Goal: Register for event/course

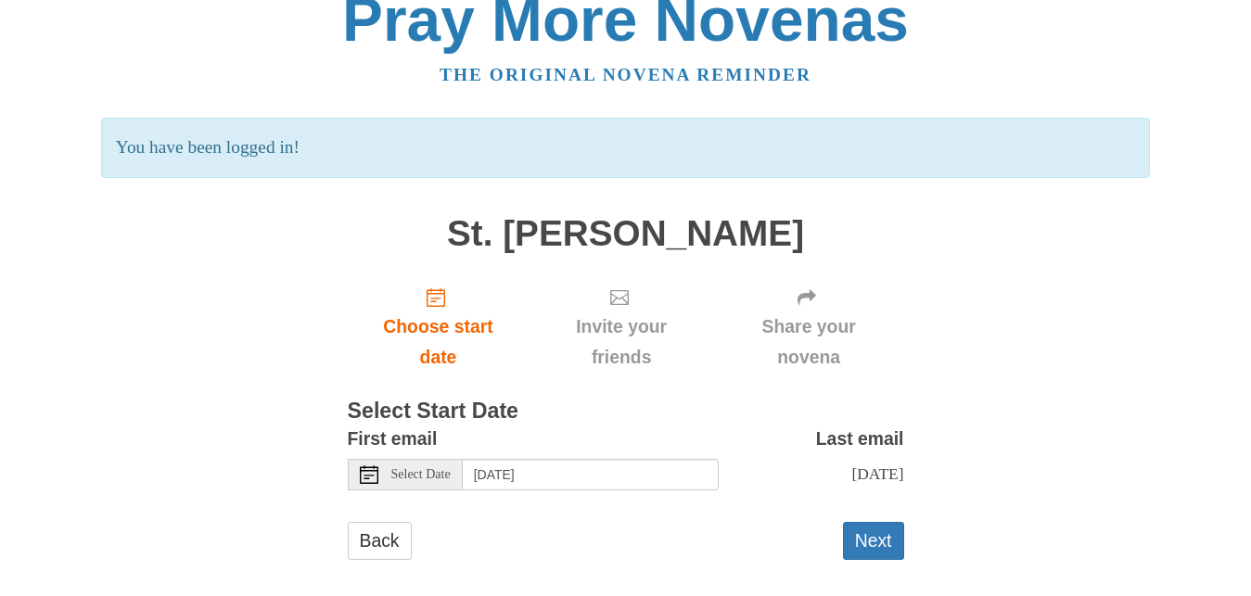
scroll to position [45, 0]
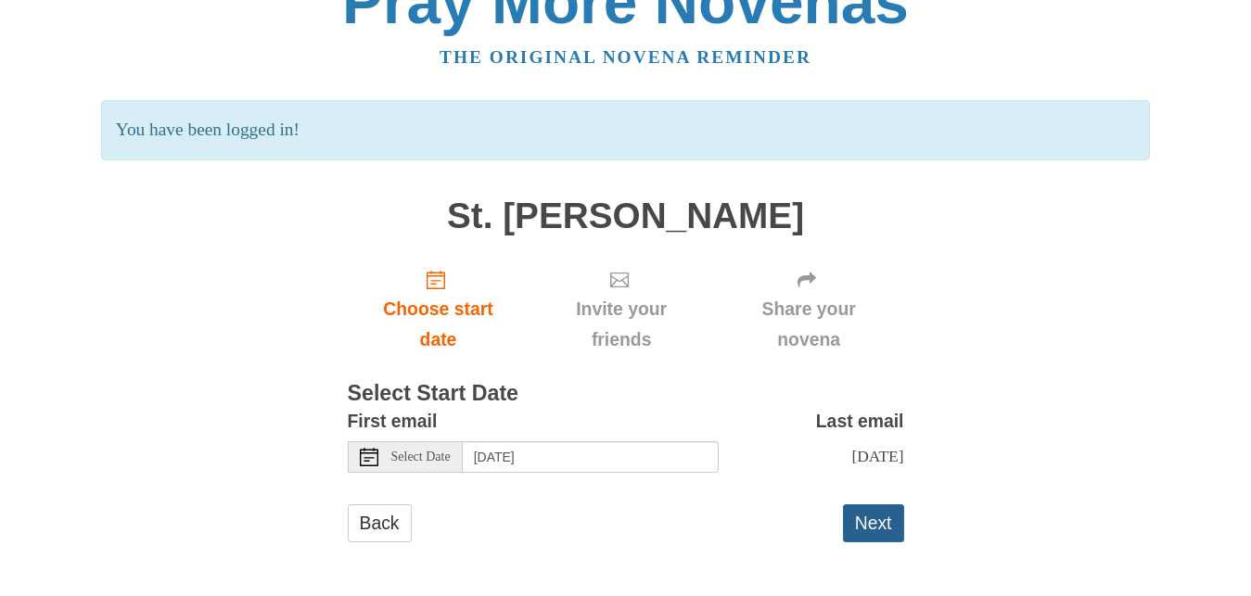
click at [870, 520] on button "Next" at bounding box center [873, 523] width 61 height 38
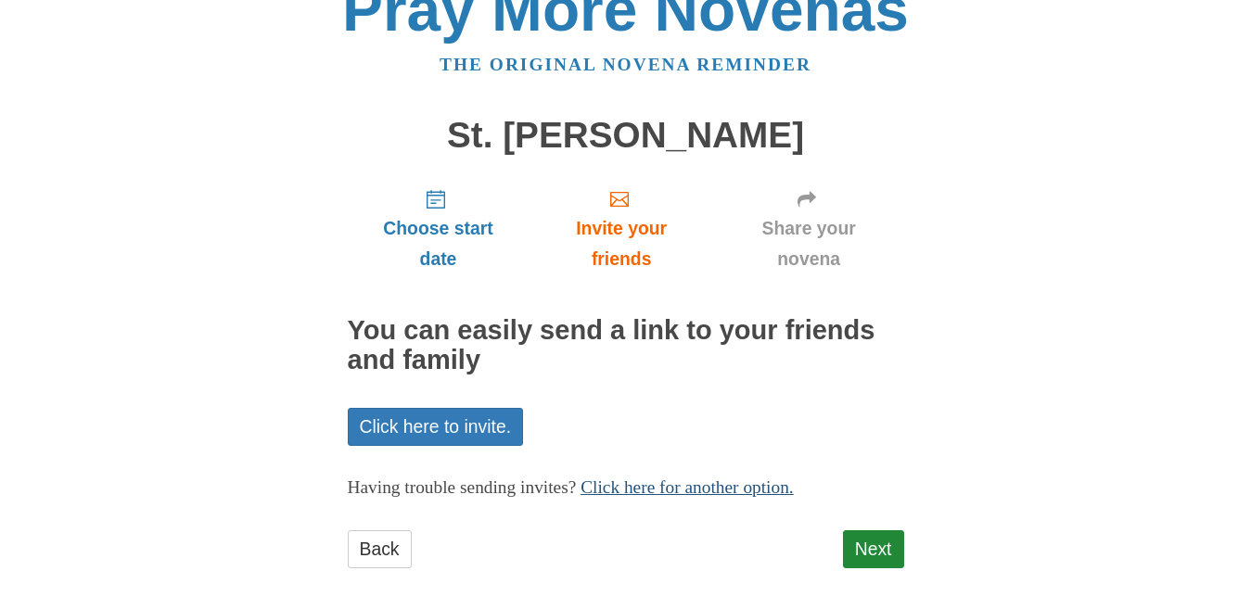
scroll to position [64, 0]
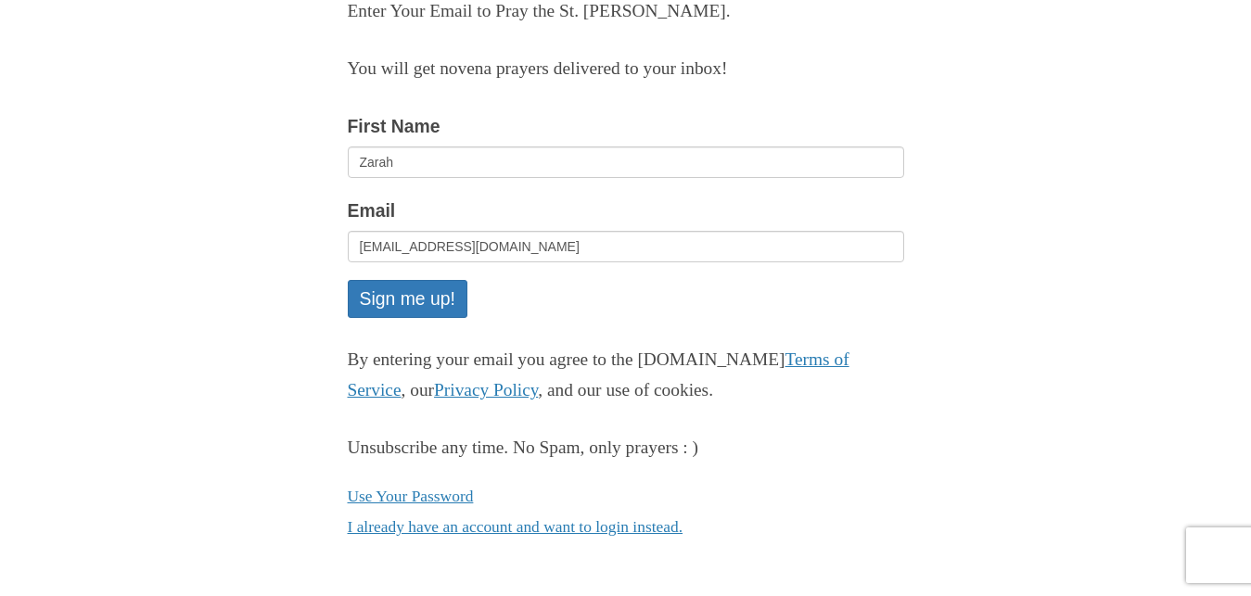
scroll to position [236, 0]
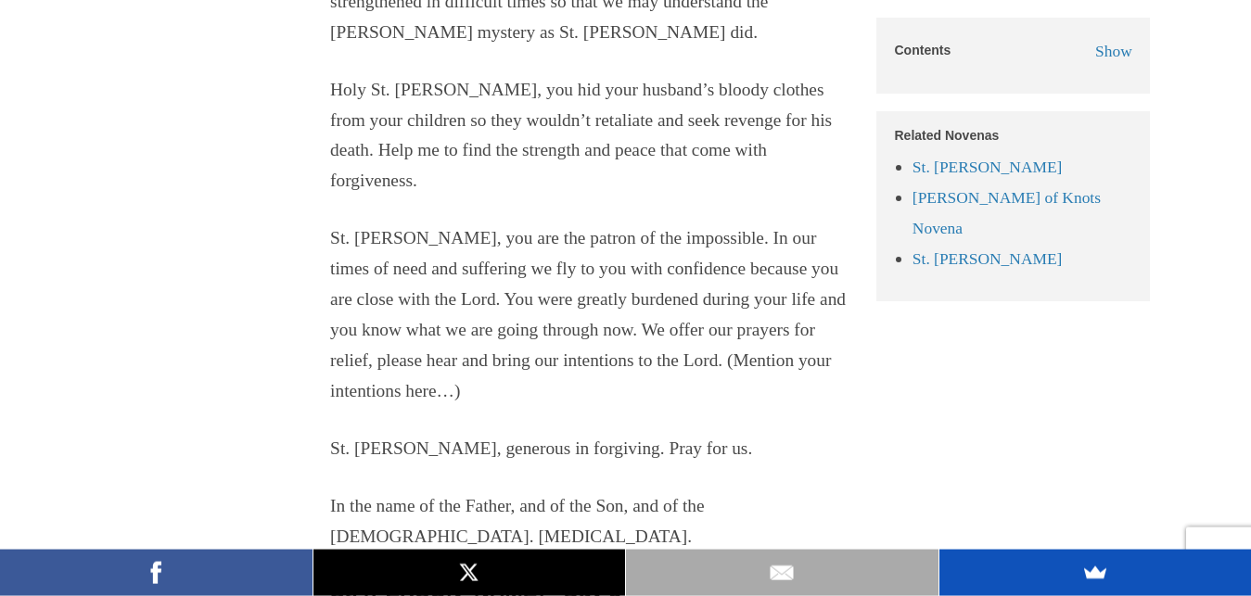
scroll to position [3121, 0]
